Goal: Task Accomplishment & Management: Manage account settings

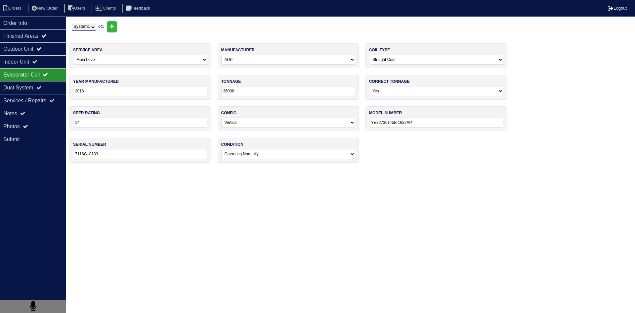
select select "0"
select select "ADP"
select select "0"
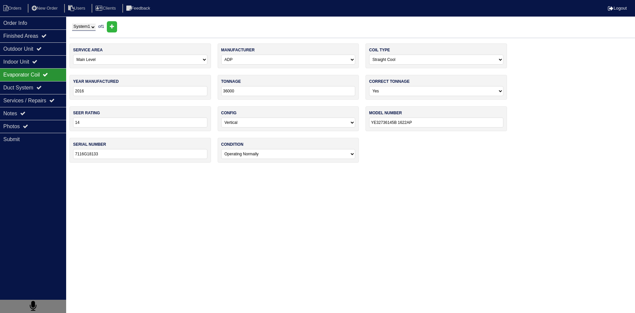
select select "0"
click at [16, 9] on li "Orders" at bounding box center [13, 8] width 27 height 9
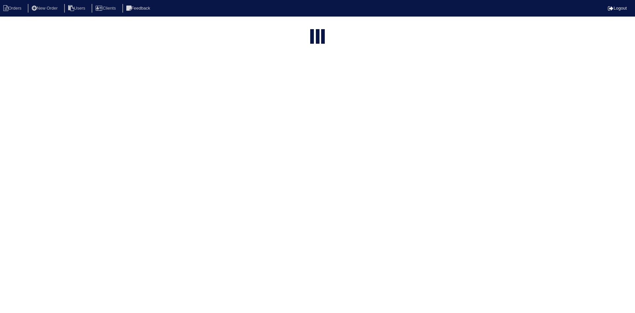
select select "15"
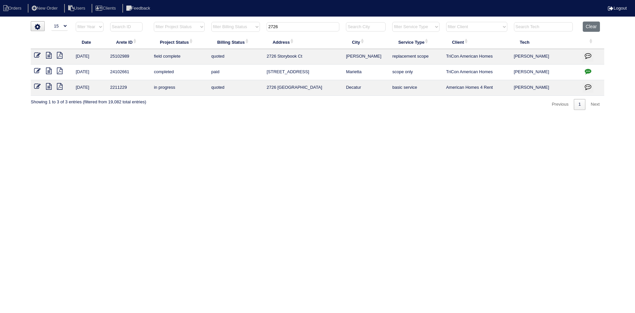
click at [291, 27] on input "2726" at bounding box center [303, 26] width 73 height 9
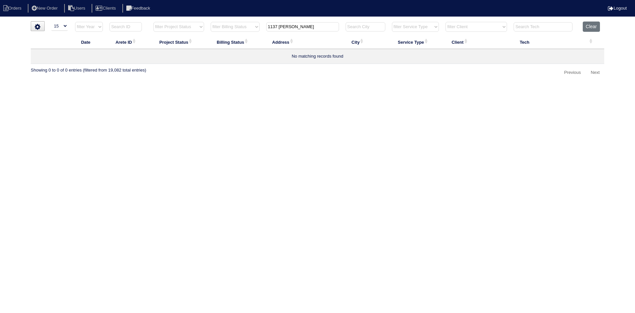
type input "1137 [PERSON_NAME]"
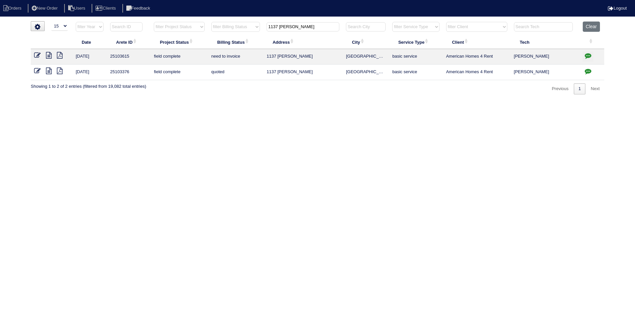
click at [48, 56] on icon at bounding box center [49, 55] width 6 height 7
click at [46, 71] on icon at bounding box center [49, 71] width 6 height 7
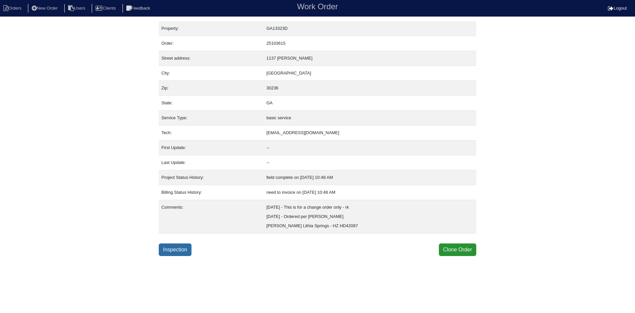
click at [181, 248] on link "Inspection" at bounding box center [175, 249] width 33 height 13
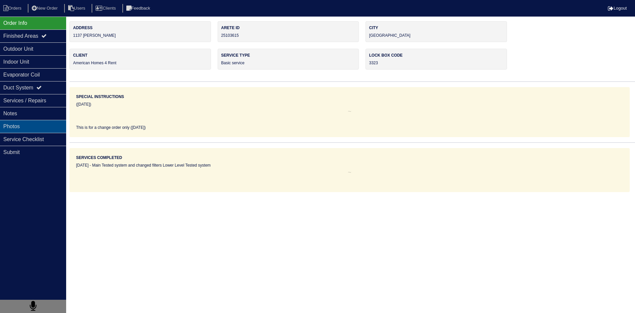
click at [31, 127] on div "Photos" at bounding box center [33, 126] width 66 height 13
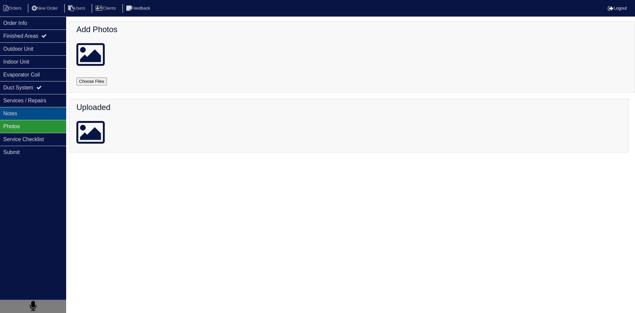
click at [36, 116] on div "Notes" at bounding box center [33, 113] width 66 height 13
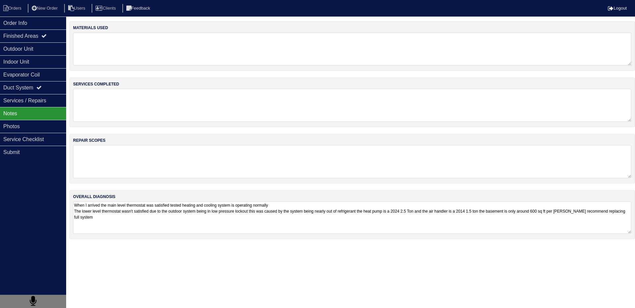
click at [117, 218] on textarea "When I arrived the main level thermostat was satisfied tested heating and cooli…" at bounding box center [352, 217] width 559 height 32
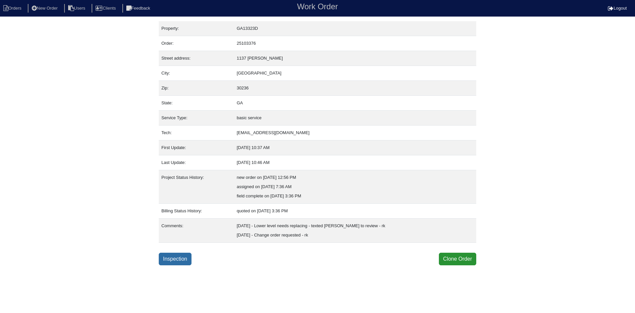
click at [175, 257] on link "Inspection" at bounding box center [175, 259] width 33 height 13
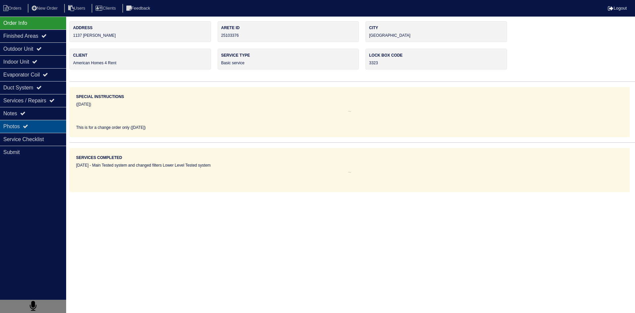
click at [36, 131] on div "Photos" at bounding box center [33, 126] width 66 height 13
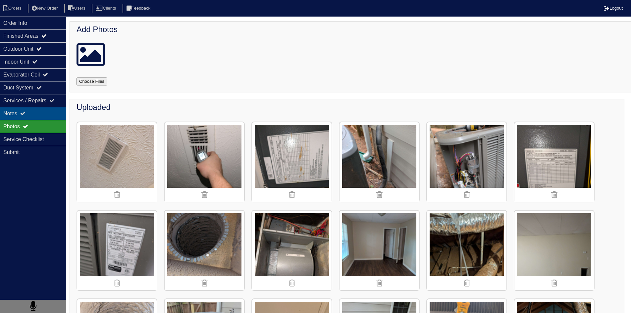
click at [45, 115] on div "Notes" at bounding box center [33, 113] width 66 height 13
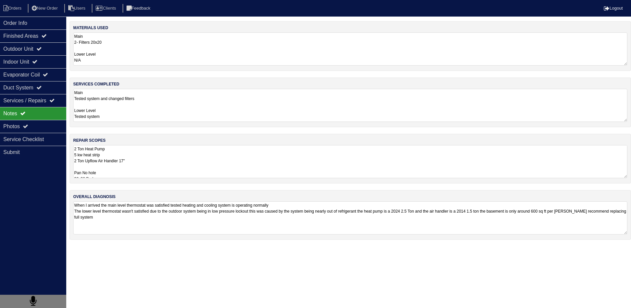
click at [137, 167] on textarea "2 Ton Heat Pump 5 kw heat strip 2 Ton Upflow Air Handler 17" Pan No hole 36x36 …" at bounding box center [350, 161] width 554 height 33
click at [182, 113] on textarea "Main Tested system and changed filters Lower Level Tested system" at bounding box center [352, 105] width 559 height 32
click at [198, 213] on textarea "When I arrived the main level thermostat was satisfied tested heating and cooli…" at bounding box center [352, 217] width 559 height 32
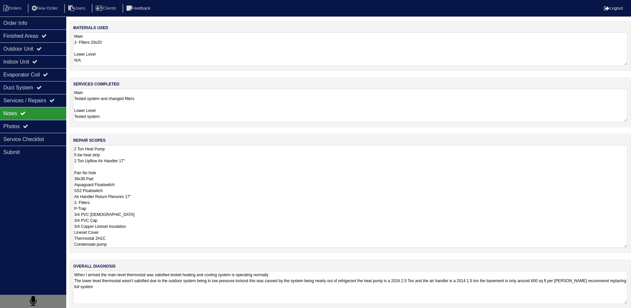
click at [143, 156] on textarea "2 Ton Heat Pump 5 kw heat strip 2 Ton Upflow Air Handler 17" Pan No hole 36x36 …" at bounding box center [350, 196] width 554 height 103
